Goal: Transaction & Acquisition: Purchase product/service

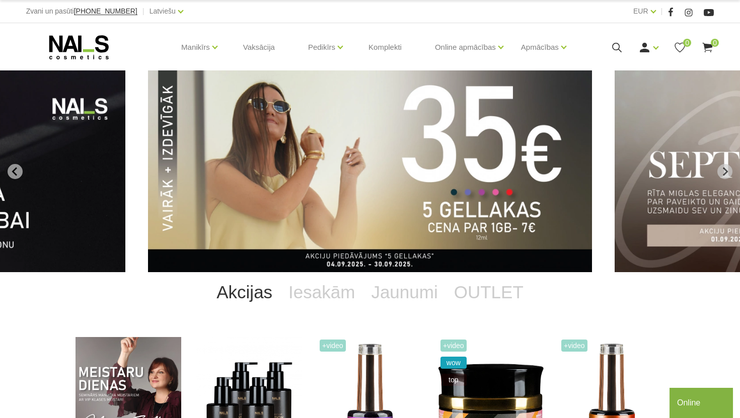
click at [616, 54] on div "Manikīrs Gēllakas Bāzes, topi un praimeri Gēlu sistēmas Dizaina sistēmas Dažādi…" at bounding box center [370, 47] width 688 height 48
click at [617, 47] on icon at bounding box center [617, 47] width 13 height 13
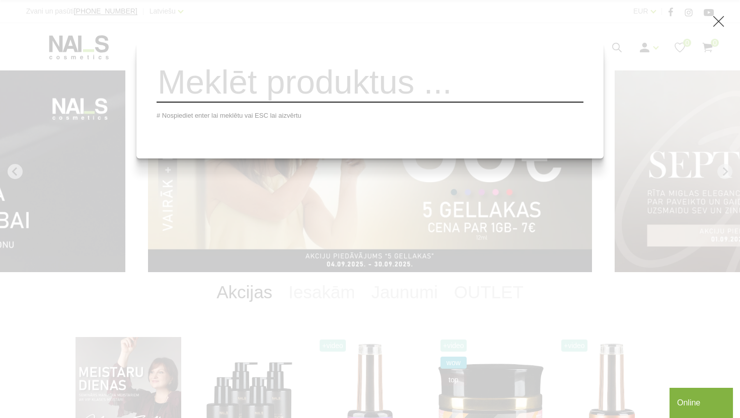
click at [503, 161] on div "# Nospiediet enter lai meklētu vai ESC lai aizvērtu" at bounding box center [370, 209] width 740 height 418
click at [720, 19] on icon at bounding box center [718, 21] width 13 height 13
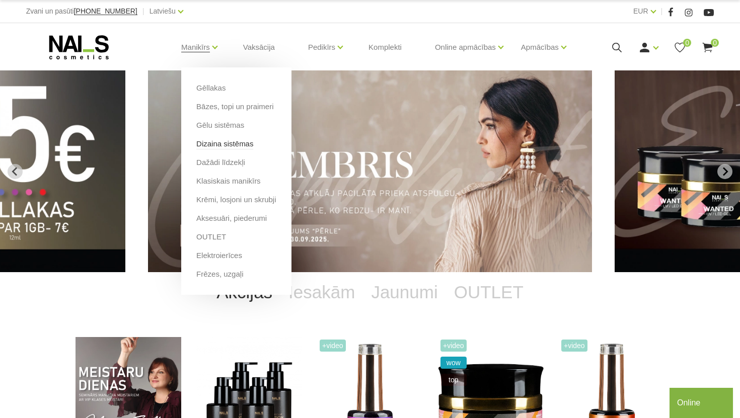
click at [223, 143] on link "Dizaina sistēmas" at bounding box center [224, 143] width 57 height 11
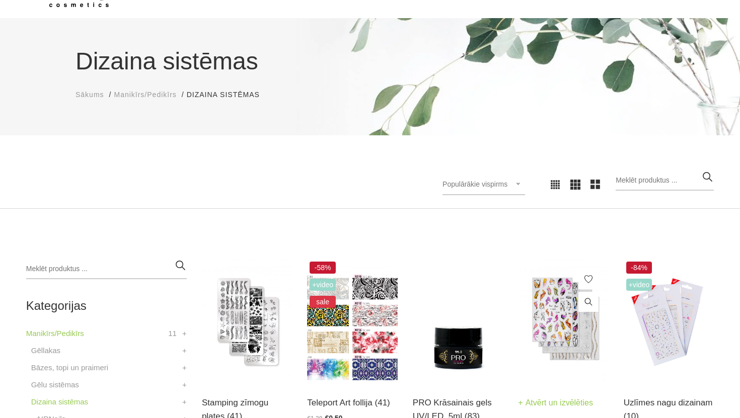
scroll to position [70, 0]
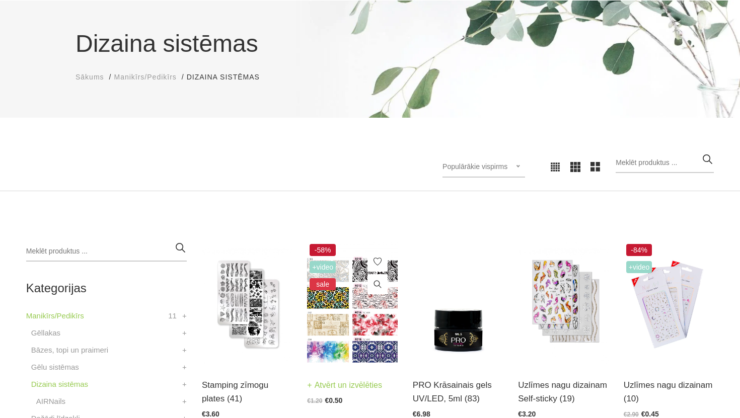
click at [337, 330] on img at bounding box center [352, 304] width 90 height 124
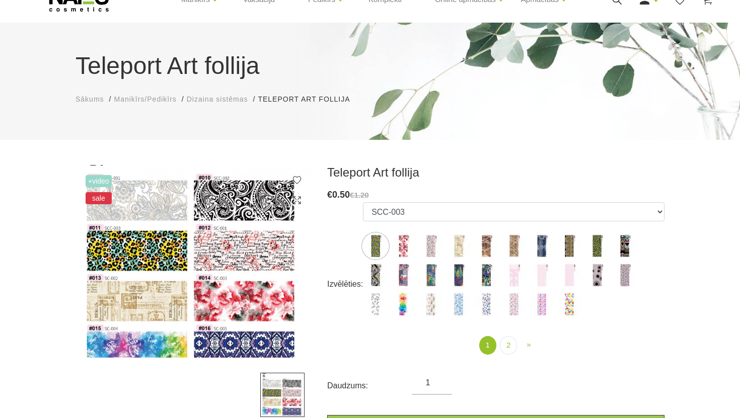
scroll to position [48, 0]
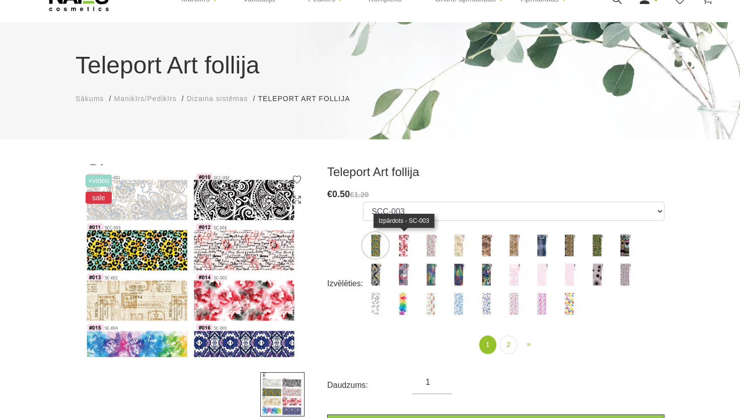
click at [410, 248] on img at bounding box center [403, 245] width 25 height 25
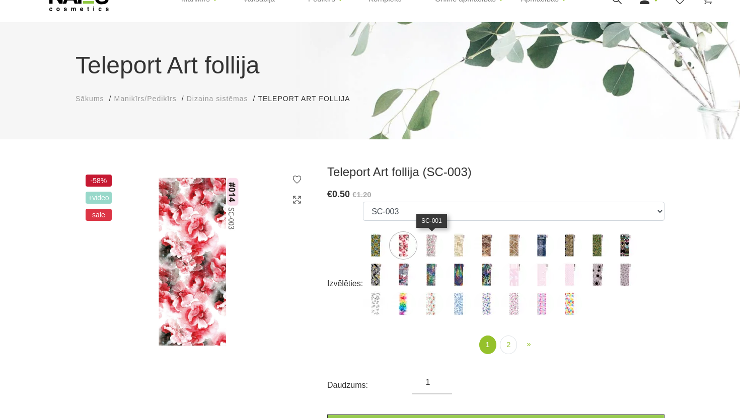
click at [424, 247] on img at bounding box center [430, 245] width 25 height 25
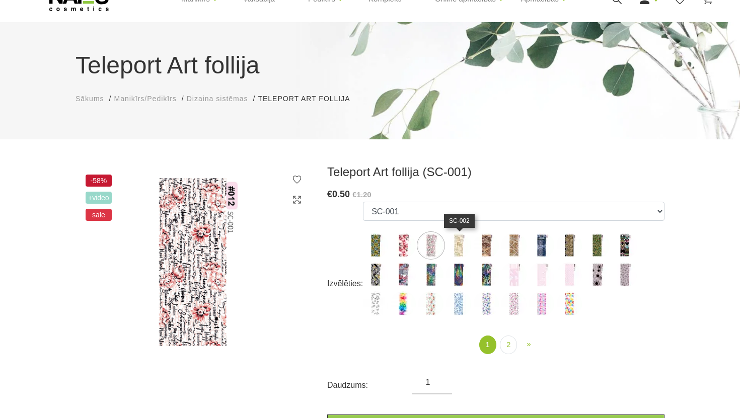
click at [465, 251] on img at bounding box center [458, 245] width 25 height 25
select select "1628"
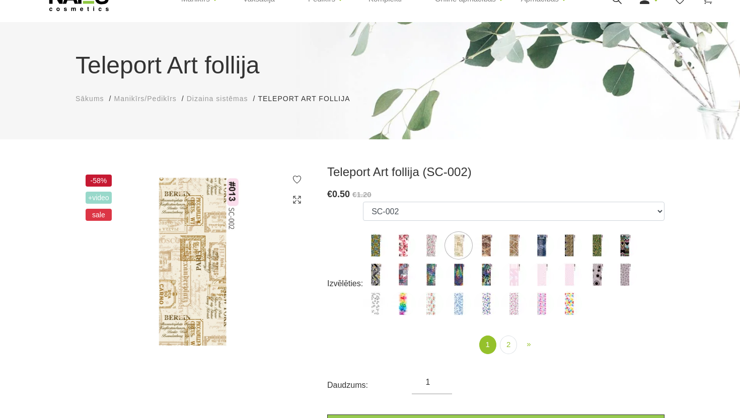
click at [512, 261] on ul "SCC-003 SC-003 SC-001 SC-002 SC-006 SC-007 SC-008 SC-009 SC-010 SC-011 SC-012 S…" at bounding box center [513, 261] width 301 height 119
